Goal: Check status: Check status

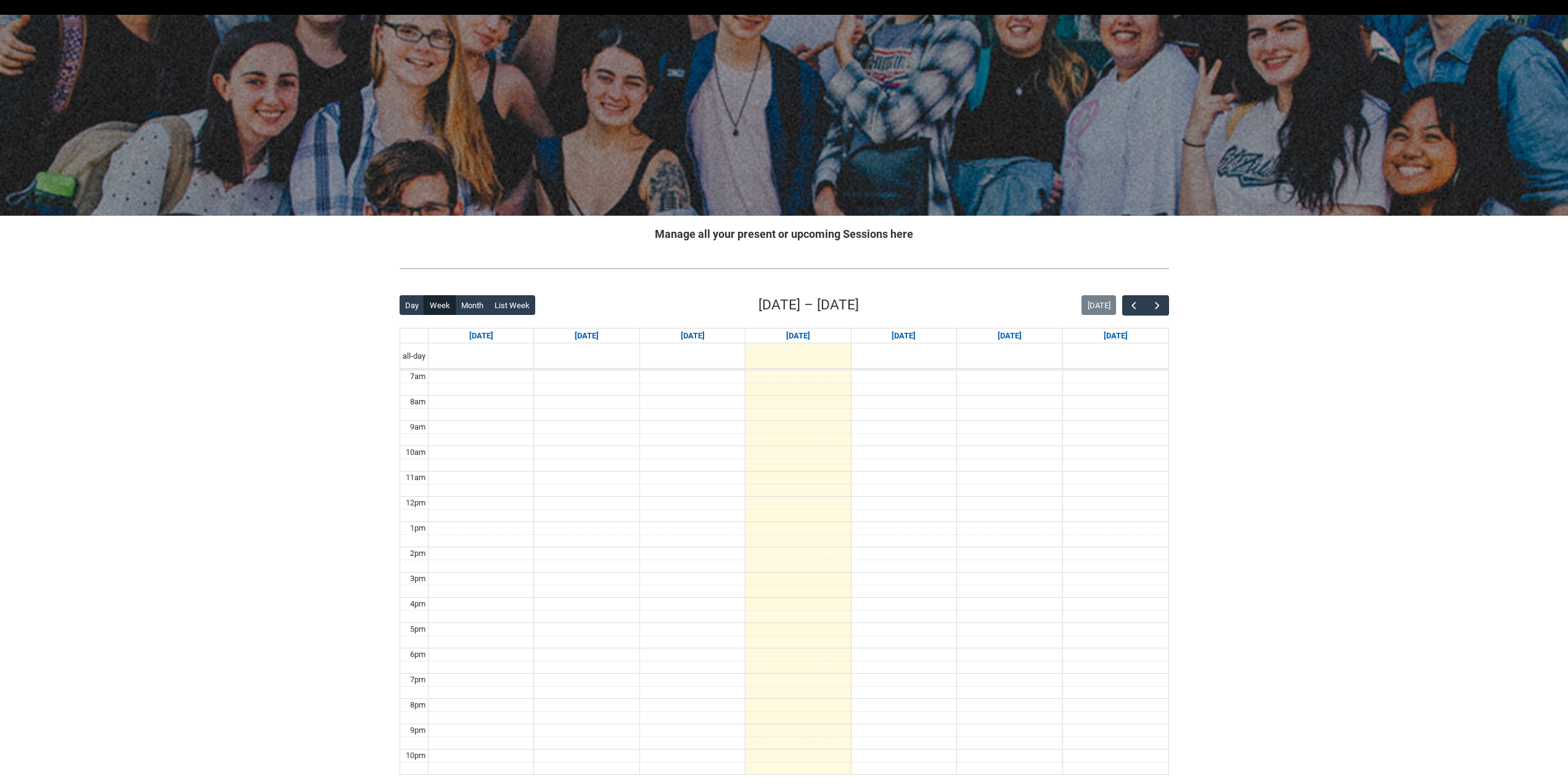
scroll to position [134, 0]
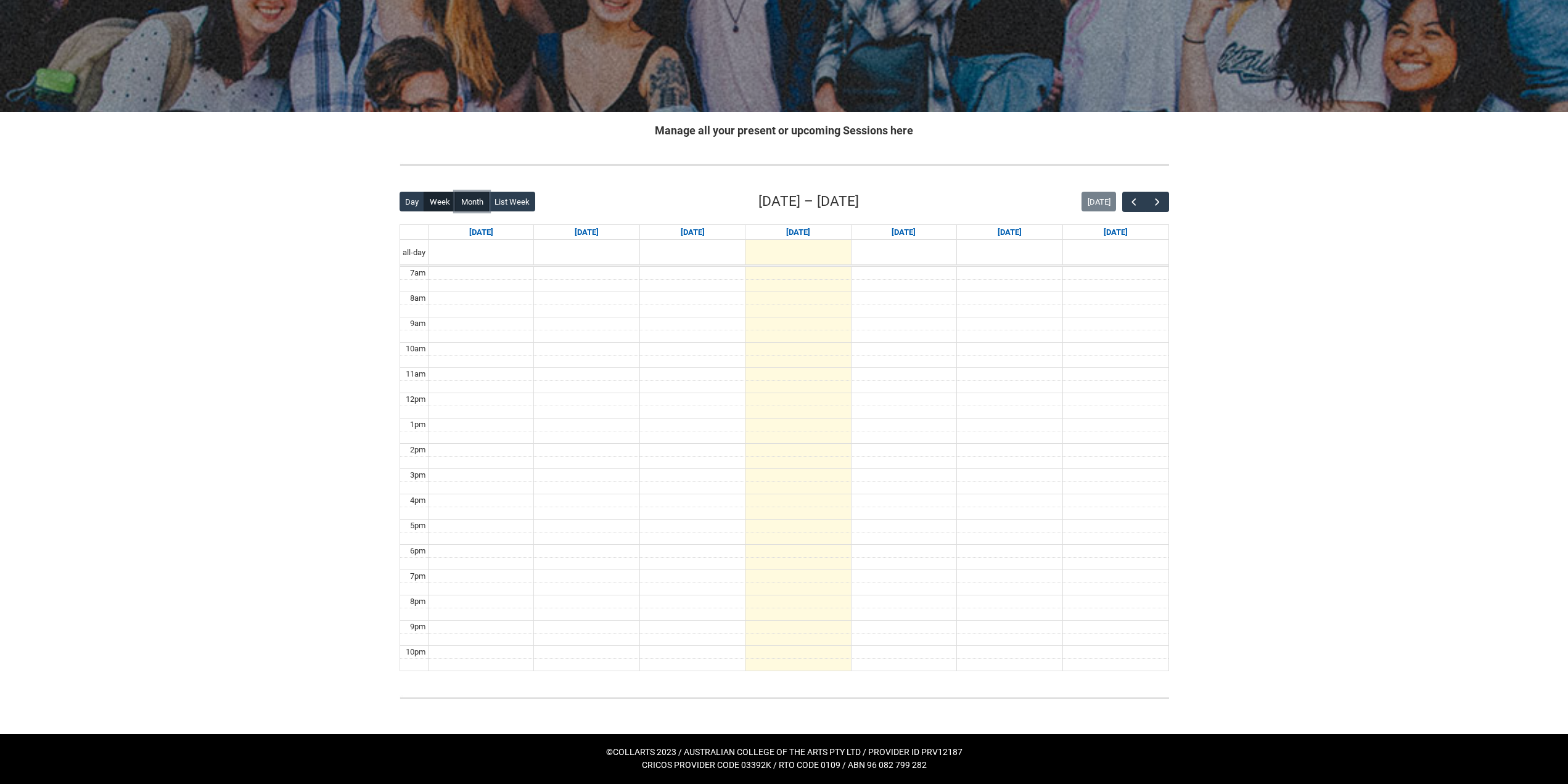
click at [483, 205] on button "Month" at bounding box center [472, 202] width 34 height 20
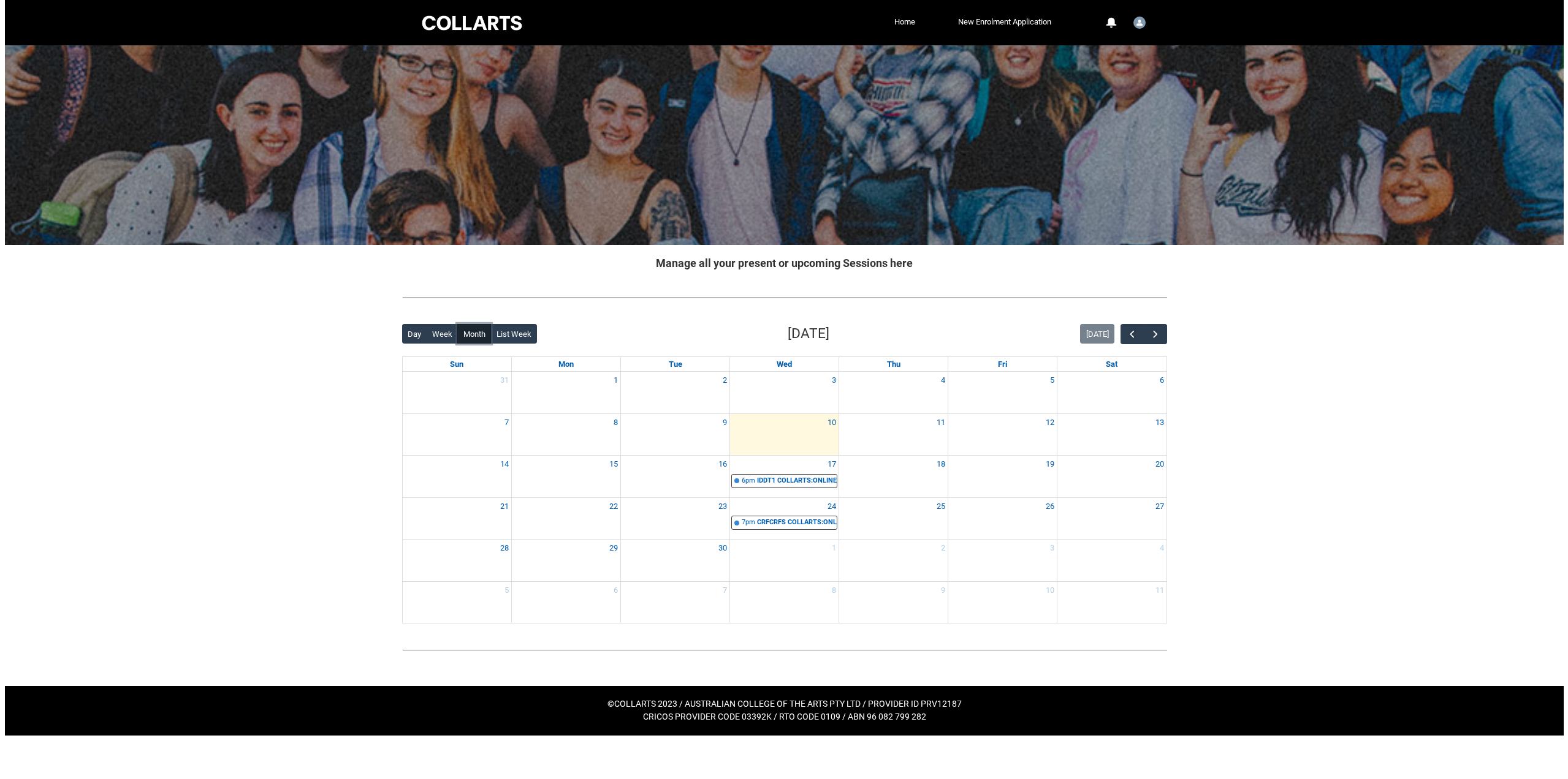
scroll to position [0, 0]
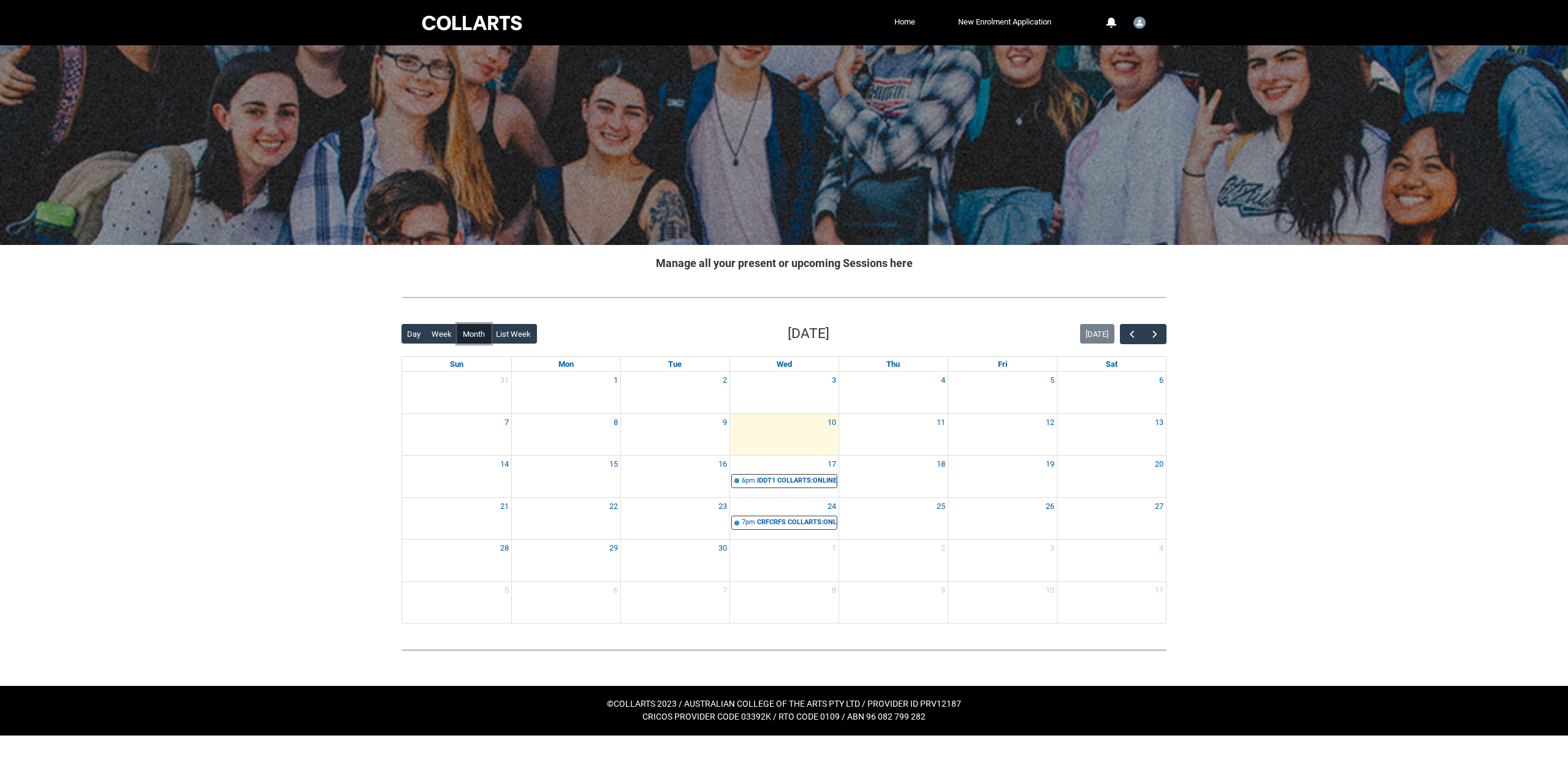
click at [793, 461] on div "17" at bounding box center [785, 464] width 109 height 17
click at [799, 481] on div "IDDT1 COLLARTS:ONLINE Creative Theory STAGE 1 | Online | [PERSON_NAME]" at bounding box center [797, 481] width 80 height 10
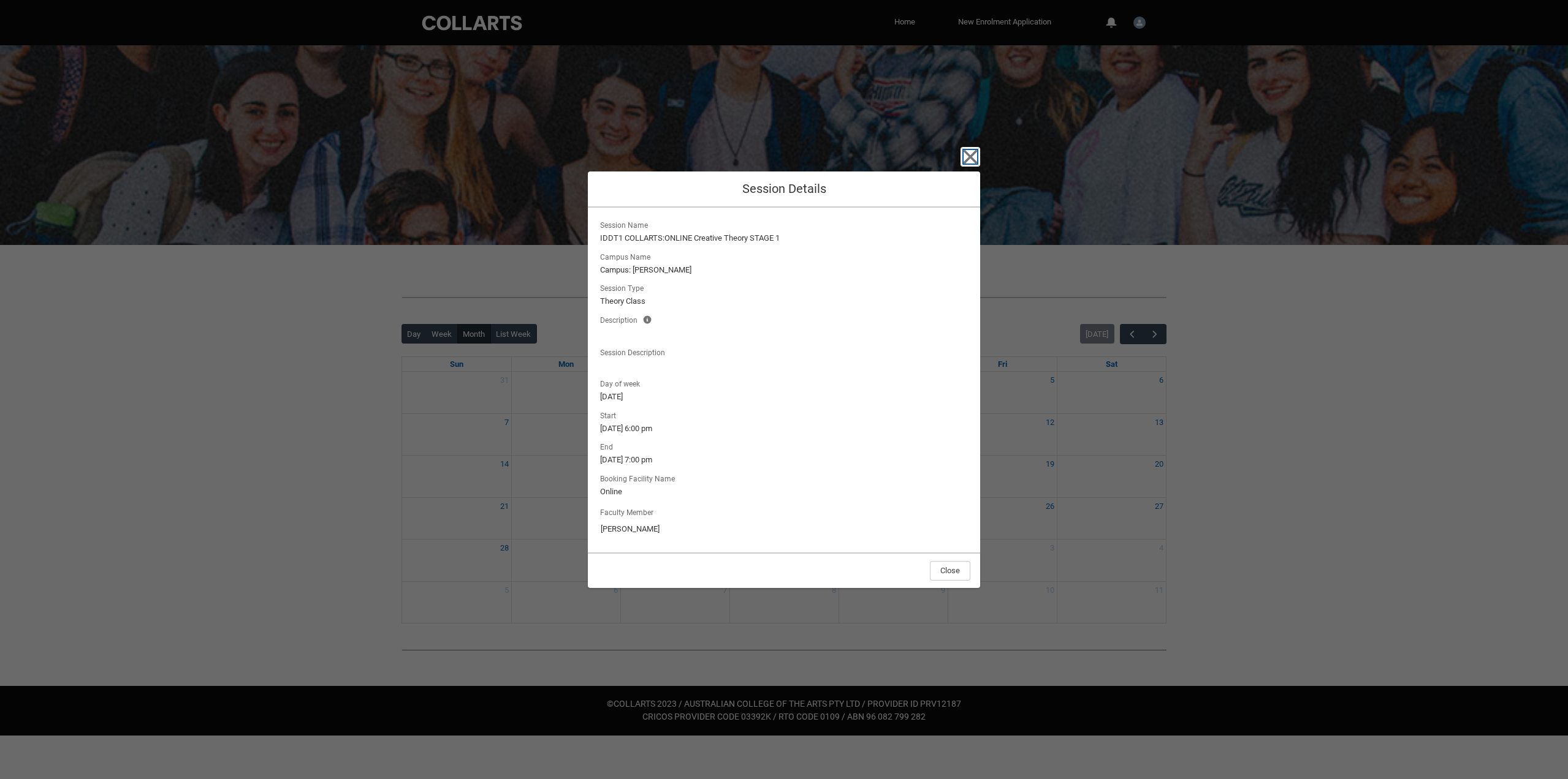
click at [969, 154] on icon "button" at bounding box center [971, 157] width 20 height 20
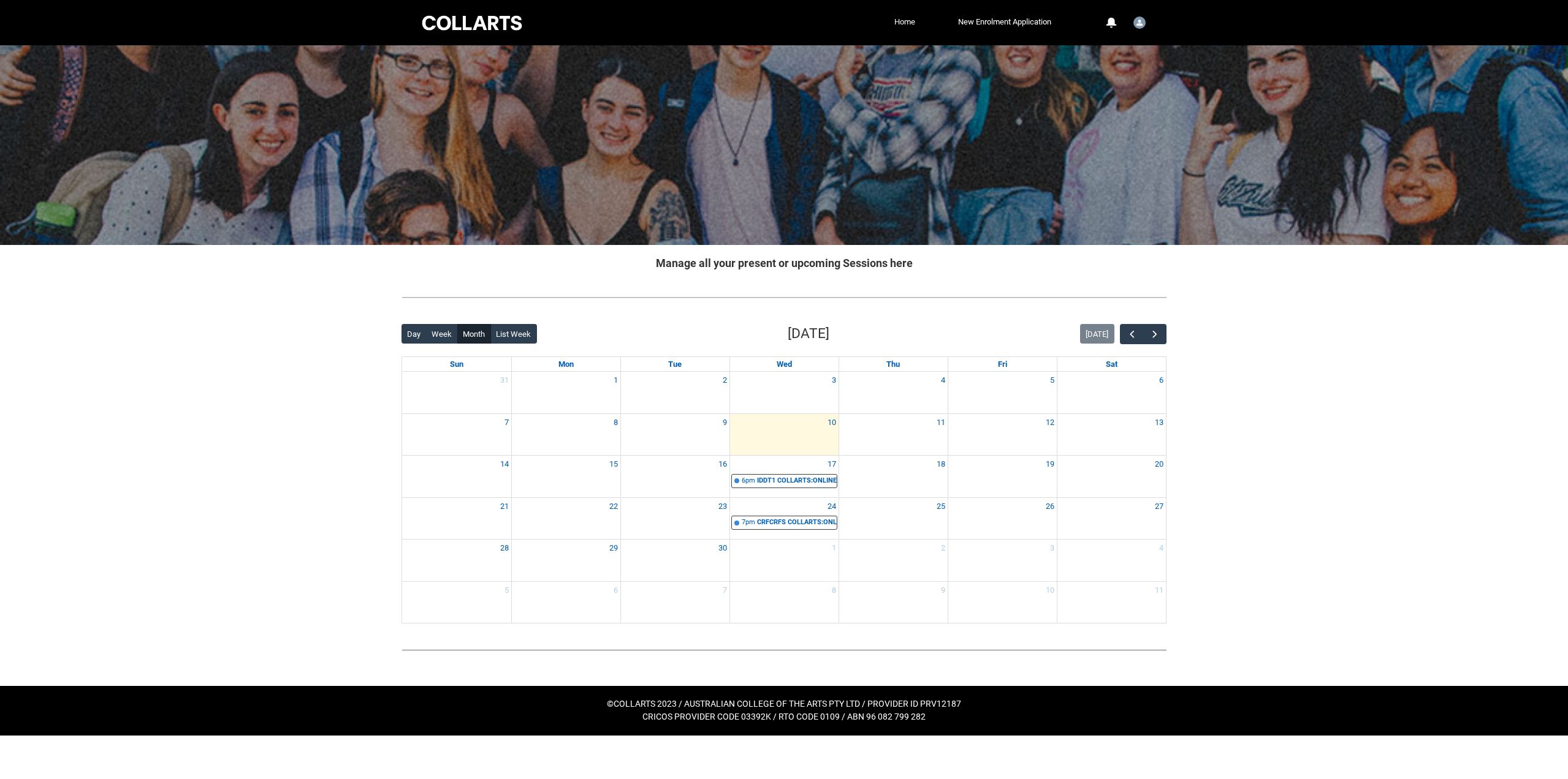
click at [912, 27] on link "Home" at bounding box center [905, 22] width 27 height 18
